Goal: Task Accomplishment & Management: Use online tool/utility

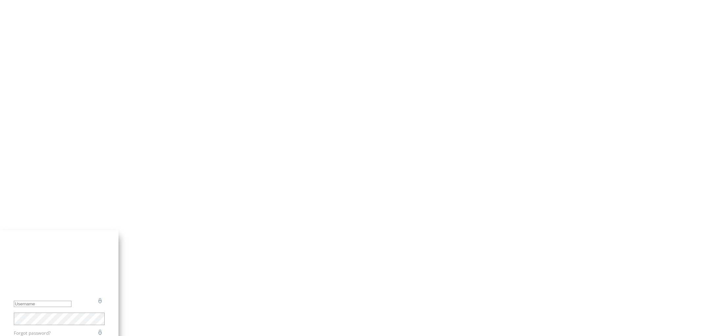
drag, startPoint x: 440, startPoint y: 110, endPoint x: 427, endPoint y: 172, distance: 63.2
click at [71, 301] on input "text" at bounding box center [43, 304] width 58 height 6
paste input "[EMAIL_ADDRESS][DOMAIN_NAME]"
type input "[EMAIL_ADDRESS][DOMAIN_NAME]"
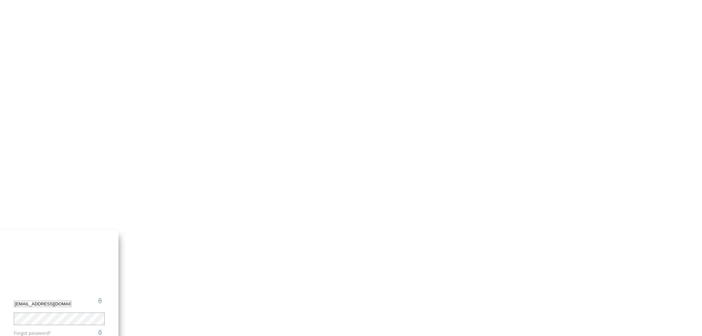
click at [105, 310] on div "Password is required Forgot password?" at bounding box center [59, 326] width 91 height 32
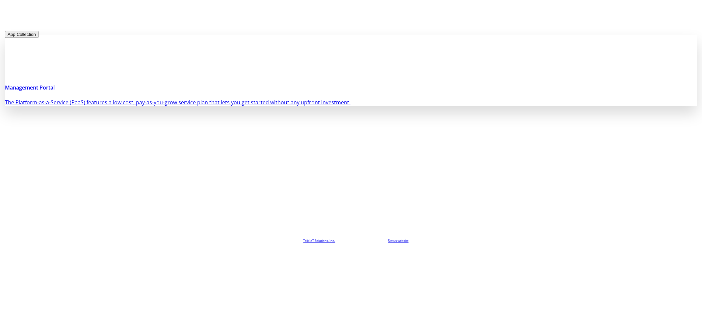
click at [244, 91] on h4 "Management Portal" at bounding box center [351, 88] width 692 height 8
